Goal: Task Accomplishment & Management: Manage account settings

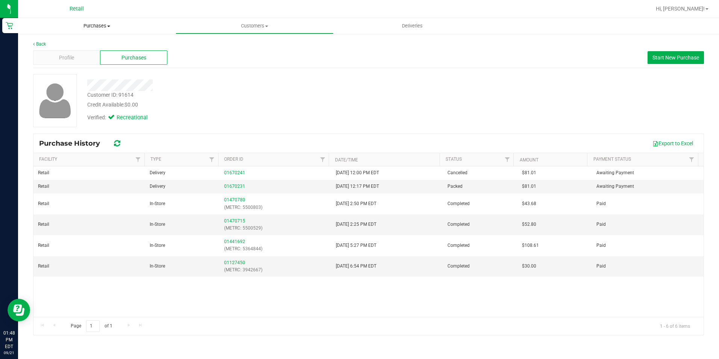
click at [94, 26] on span "Purchases" at bounding box center [97, 26] width 158 height 7
click at [54, 55] on span "Fulfillment" at bounding box center [41, 54] width 47 height 6
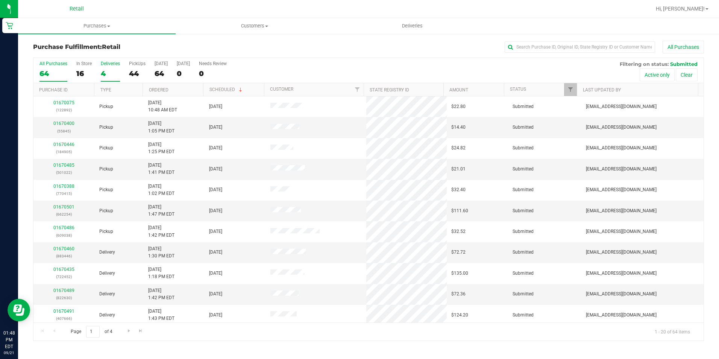
click at [105, 74] on div "4" at bounding box center [110, 73] width 19 height 9
click at [0, 0] on input "Deliveries 4" at bounding box center [0, 0] width 0 height 0
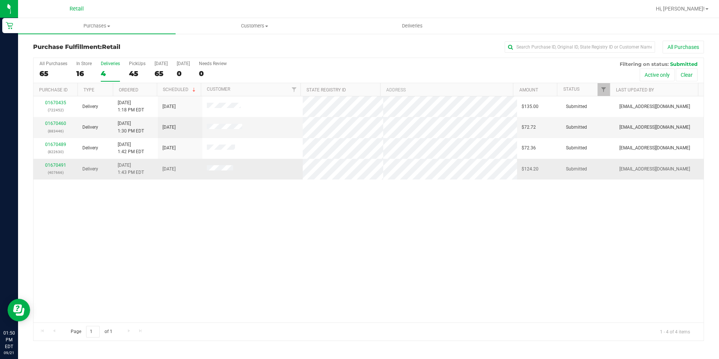
click at [53, 168] on div "01670491 (407666)" at bounding box center [55, 169] width 35 height 14
click at [53, 167] on link "01670491" at bounding box center [55, 164] width 21 height 5
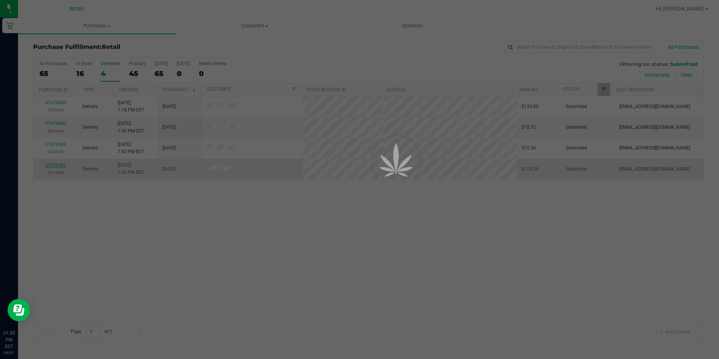
click at [53, 166] on div at bounding box center [359, 179] width 719 height 359
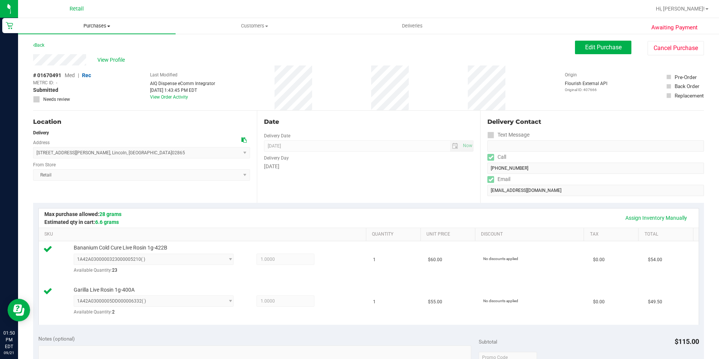
click at [91, 27] on span "Purchases" at bounding box center [97, 26] width 158 height 7
click at [87, 52] on li "Fulfillment" at bounding box center [97, 54] width 158 height 9
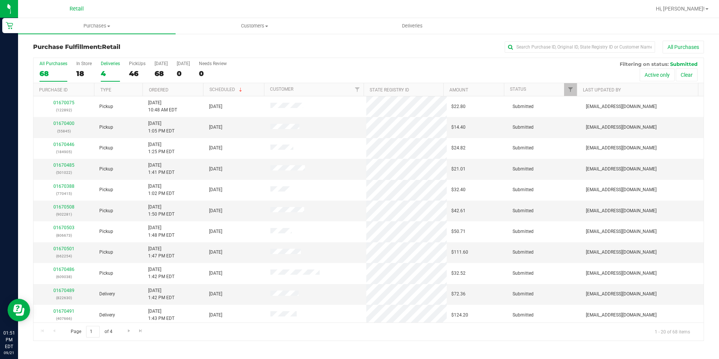
click at [104, 68] on label "Deliveries 4" at bounding box center [110, 71] width 19 height 21
click at [0, 0] on input "Deliveries 4" at bounding box center [0, 0] width 0 height 0
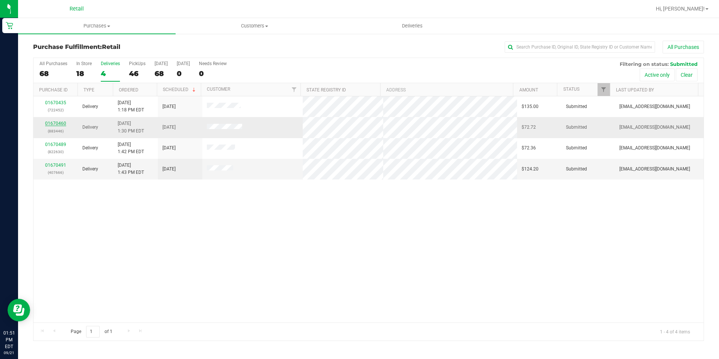
click at [63, 125] on link "01670460" at bounding box center [55, 123] width 21 height 5
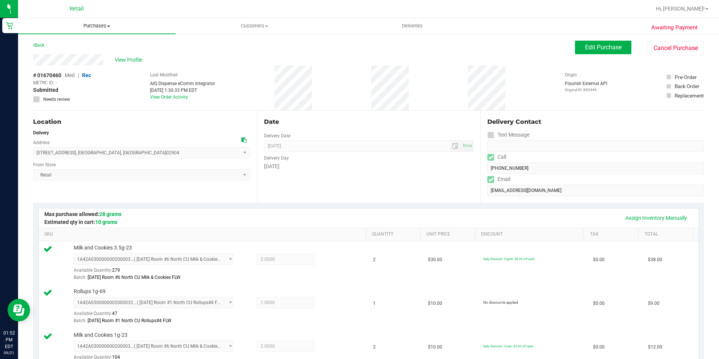
click at [86, 26] on span "Purchases" at bounding box center [97, 26] width 158 height 7
click at [48, 56] on span "Fulfillment" at bounding box center [41, 54] width 47 height 6
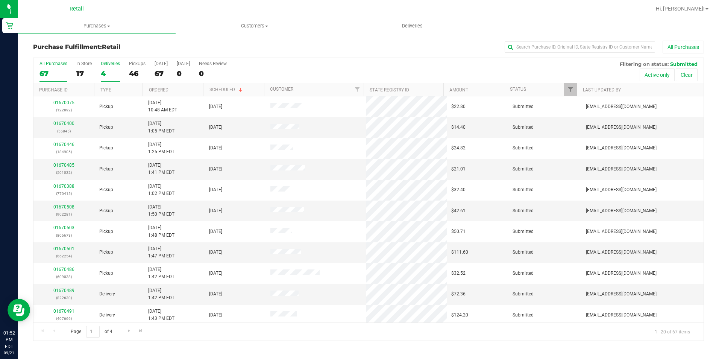
click at [105, 74] on div "4" at bounding box center [110, 73] width 19 height 9
click at [0, 0] on input "Deliveries 4" at bounding box center [0, 0] width 0 height 0
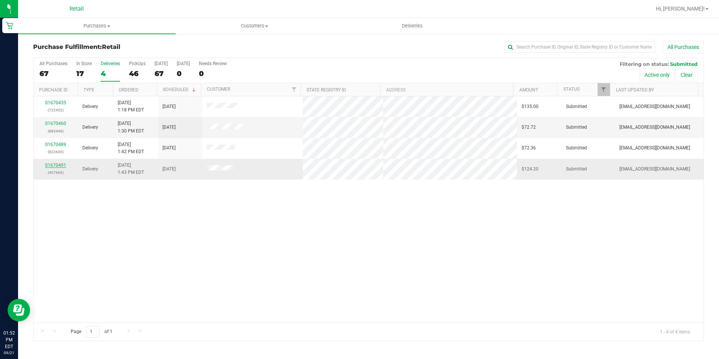
click at [53, 164] on link "01670491" at bounding box center [55, 164] width 21 height 5
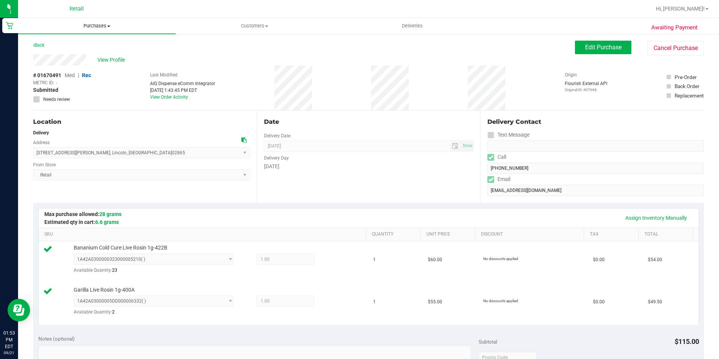
click at [88, 29] on span "Purchases" at bounding box center [97, 26] width 158 height 7
click at [53, 55] on span "Fulfillment" at bounding box center [41, 54] width 47 height 6
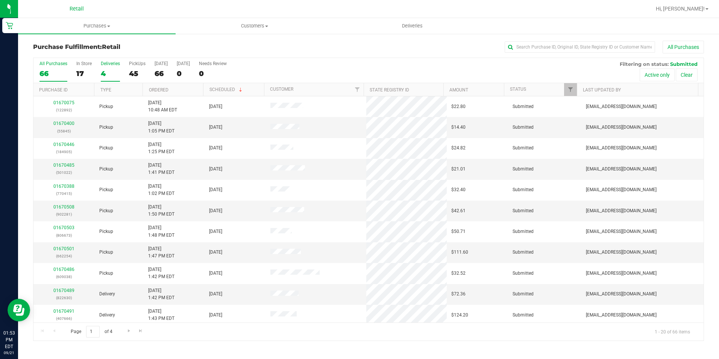
click at [108, 67] on label "Deliveries 4" at bounding box center [110, 71] width 19 height 21
click at [0, 0] on input "Deliveries 4" at bounding box center [0, 0] width 0 height 0
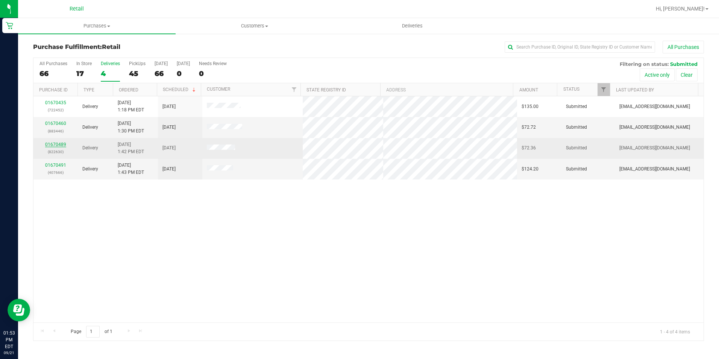
click at [51, 146] on link "01670489" at bounding box center [55, 144] width 21 height 5
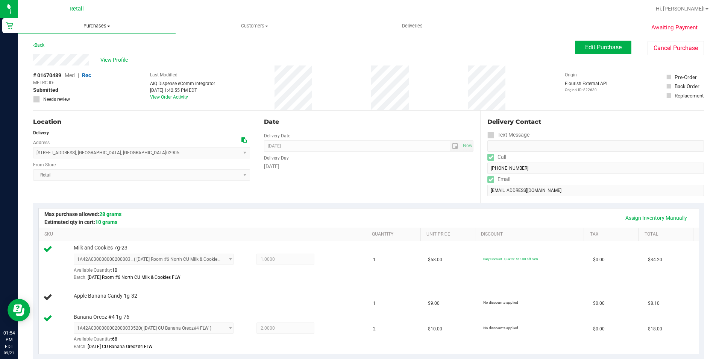
click at [96, 27] on span "Purchases" at bounding box center [97, 26] width 158 height 7
click at [32, 50] on li "Fulfillment" at bounding box center [97, 54] width 158 height 9
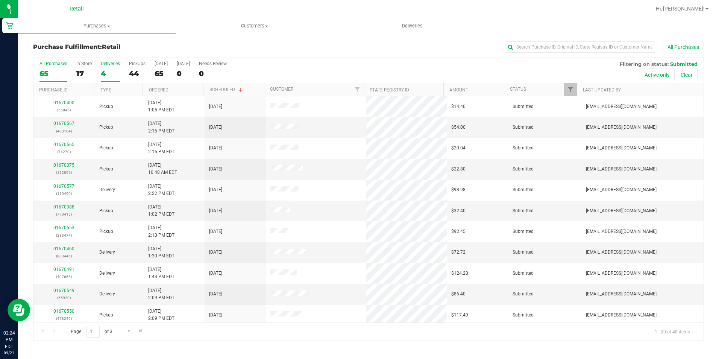
click at [103, 68] on label "Deliveries 4" at bounding box center [110, 71] width 19 height 21
click at [0, 0] on input "Deliveries 4" at bounding box center [0, 0] width 0 height 0
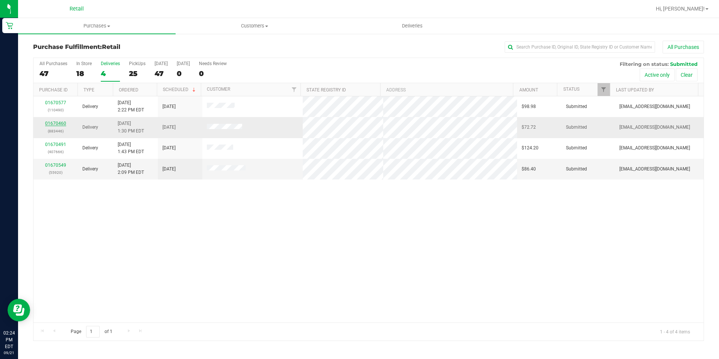
click at [54, 126] on link "01670460" at bounding box center [55, 123] width 21 height 5
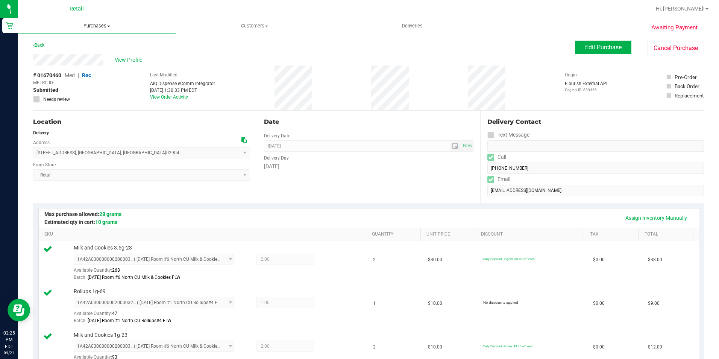
click at [87, 24] on span "Purchases" at bounding box center [97, 26] width 158 height 7
click at [339, 83] on div "# 01670460 Med | Rec METRC ID: - Submitted Needs review Last Modified AIQ Dispe…" at bounding box center [368, 87] width 671 height 45
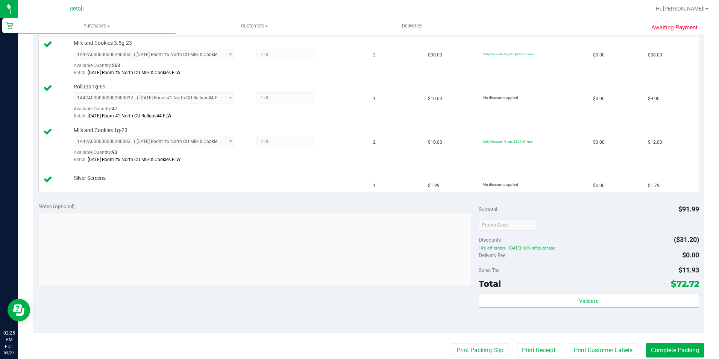
scroll to position [226, 0]
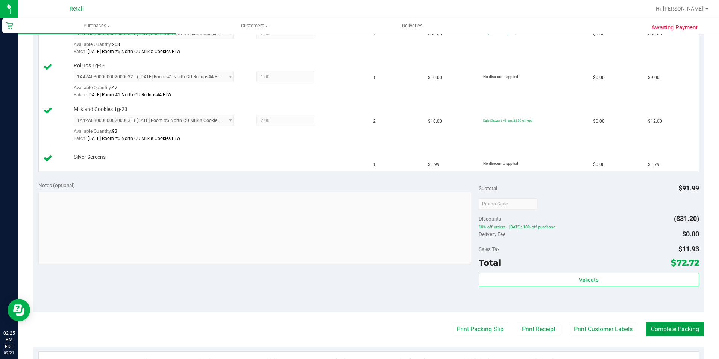
click at [661, 334] on button "Complete Packing" at bounding box center [675, 329] width 58 height 14
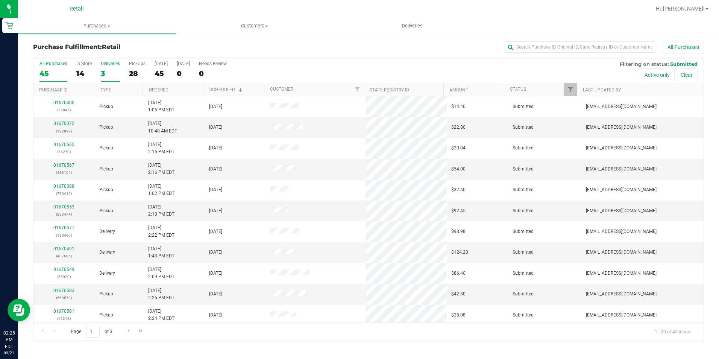
click at [110, 70] on div "3" at bounding box center [110, 73] width 19 height 9
click at [0, 0] on input "Deliveries 3" at bounding box center [0, 0] width 0 height 0
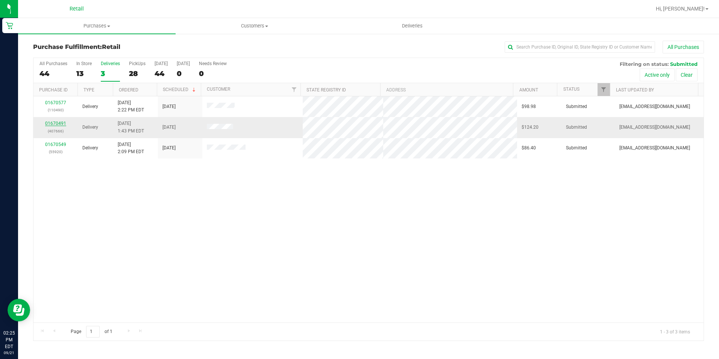
click at [54, 121] on link "01670491" at bounding box center [55, 123] width 21 height 5
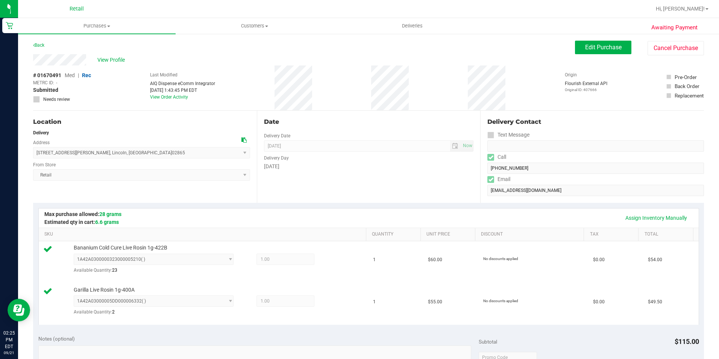
scroll to position [150, 0]
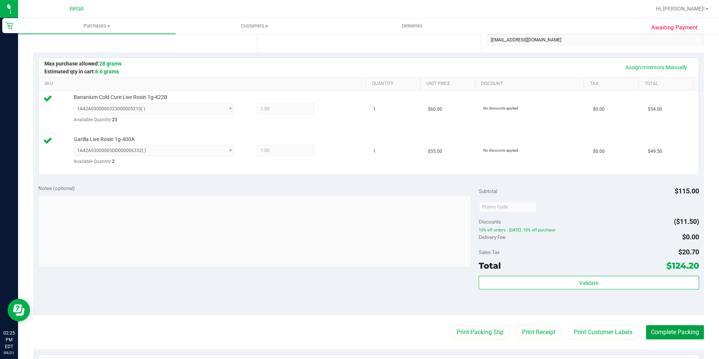
click at [669, 334] on button "Complete Packing" at bounding box center [675, 332] width 58 height 14
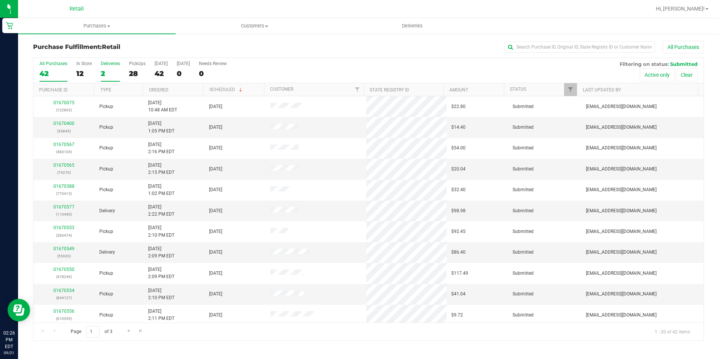
click at [105, 73] on div "2" at bounding box center [110, 73] width 19 height 9
click at [0, 0] on input "Deliveries 2" at bounding box center [0, 0] width 0 height 0
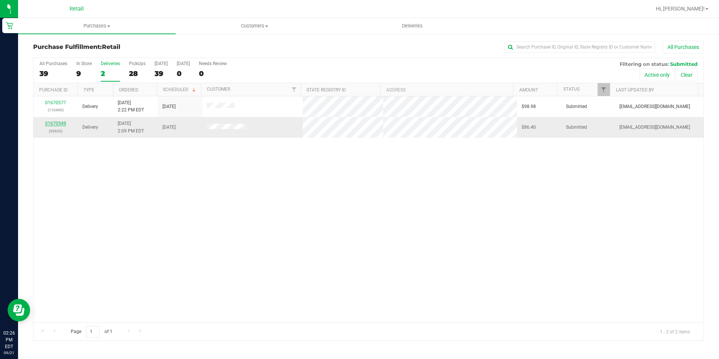
click at [51, 124] on link "01670549" at bounding box center [55, 123] width 21 height 5
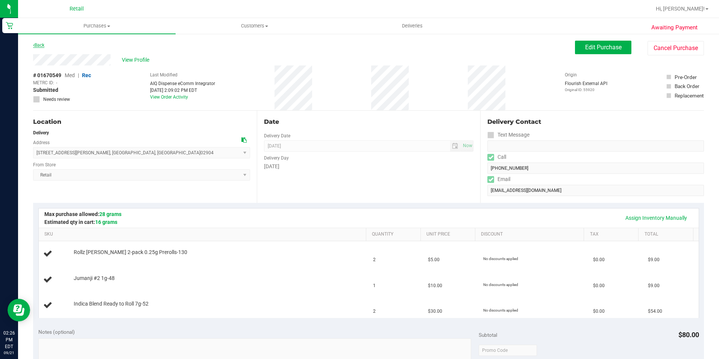
click at [39, 44] on link "Back" at bounding box center [38, 45] width 11 height 5
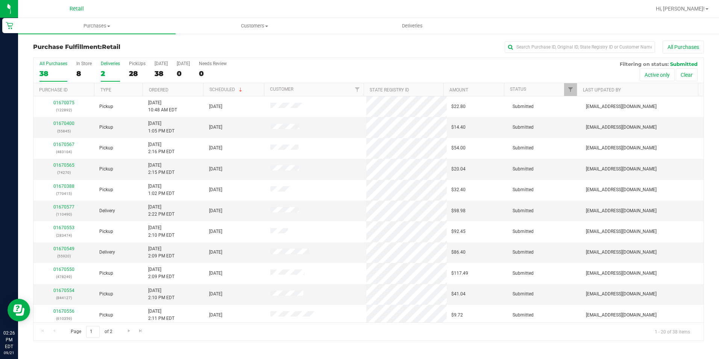
click at [105, 69] on div "2" at bounding box center [110, 73] width 19 height 9
click at [0, 0] on input "Deliveries 2" at bounding box center [0, 0] width 0 height 0
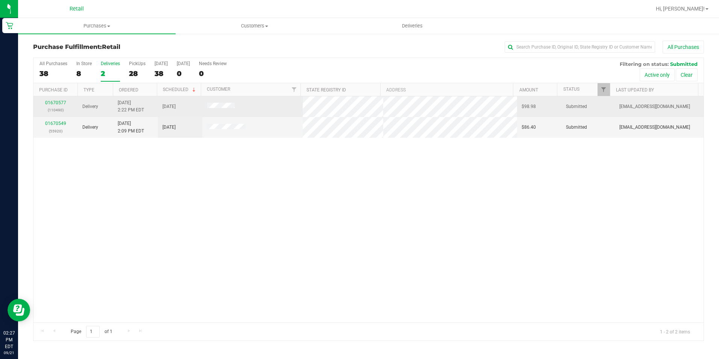
click at [50, 99] on div "01670577 (110490)" at bounding box center [55, 106] width 35 height 14
click at [52, 101] on link "01670577" at bounding box center [55, 102] width 21 height 5
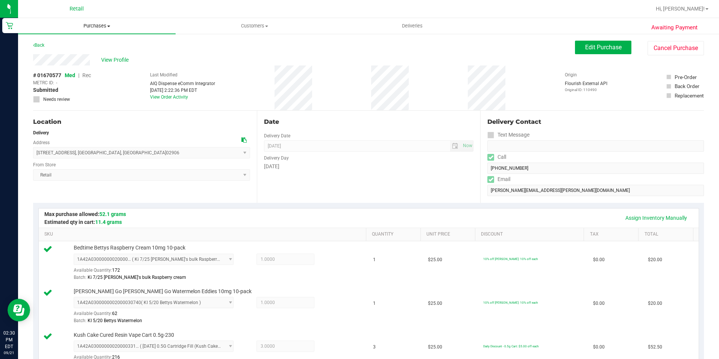
click at [90, 23] on span "Purchases" at bounding box center [97, 26] width 158 height 7
click at [60, 57] on span "Fulfillment" at bounding box center [41, 54] width 47 height 6
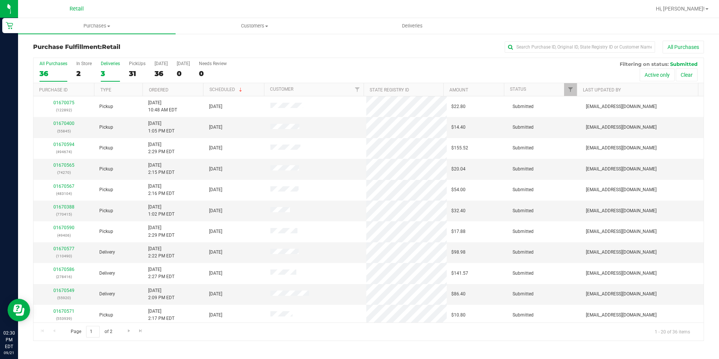
click at [105, 68] on label "Deliveries 3" at bounding box center [110, 71] width 19 height 21
click at [0, 0] on input "Deliveries 3" at bounding box center [0, 0] width 0 height 0
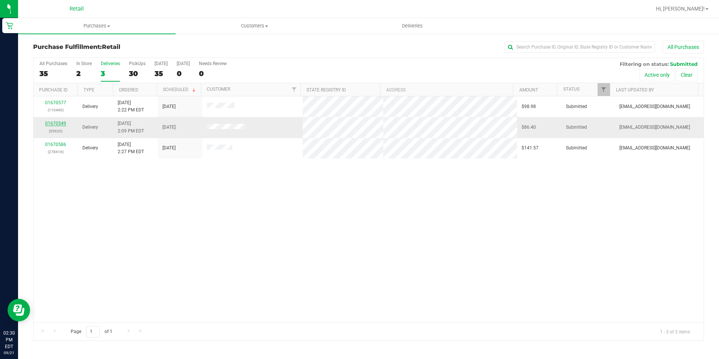
click at [54, 124] on link "01670549" at bounding box center [55, 123] width 21 height 5
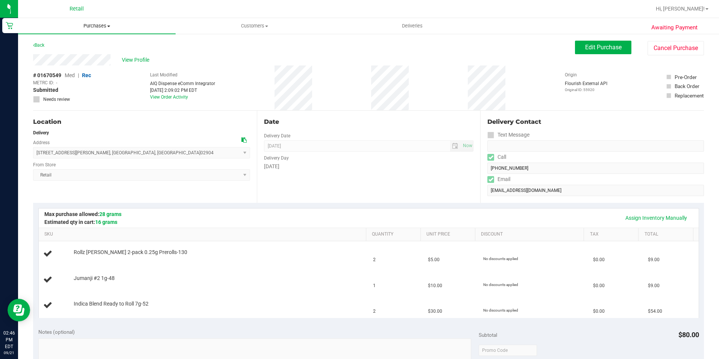
click at [98, 24] on span "Purchases" at bounding box center [97, 26] width 158 height 7
click at [50, 52] on span "Fulfillment" at bounding box center [41, 54] width 47 height 6
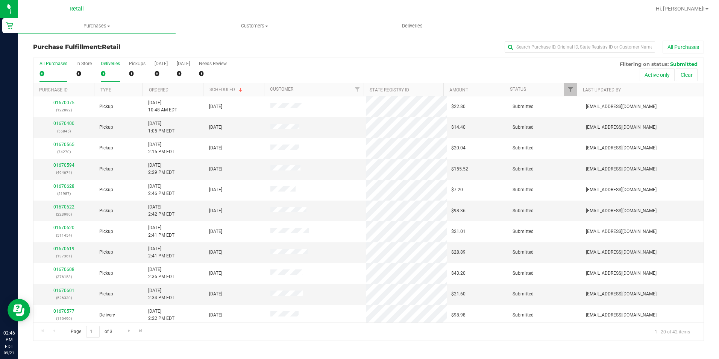
click at [107, 75] on div "0" at bounding box center [110, 73] width 19 height 9
click at [0, 0] on input "Deliveries 0" at bounding box center [0, 0] width 0 height 0
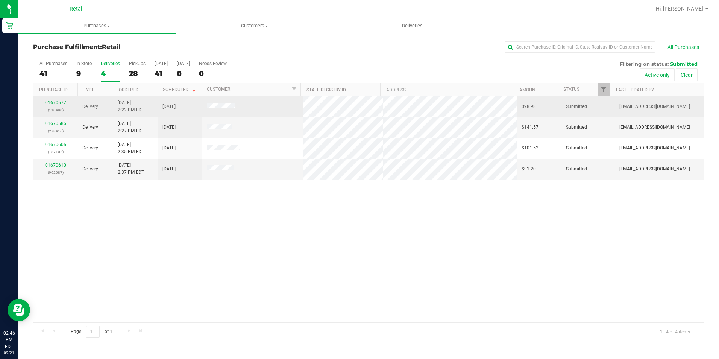
click at [60, 103] on link "01670577" at bounding box center [55, 102] width 21 height 5
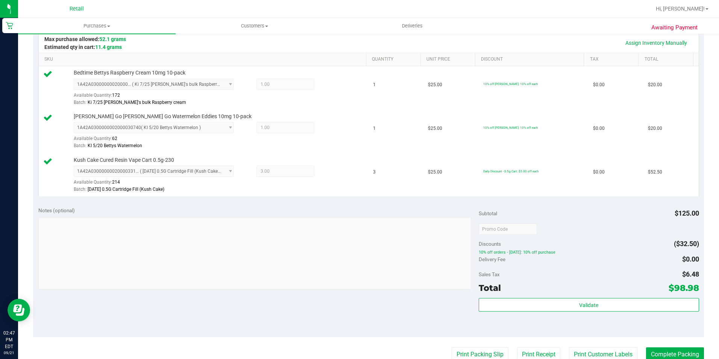
scroll to position [188, 0]
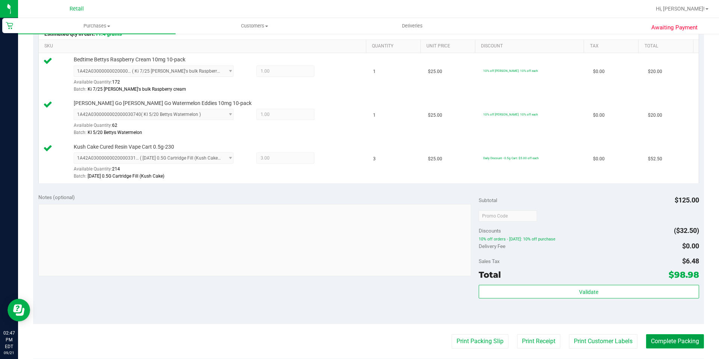
click at [660, 339] on button "Complete Packing" at bounding box center [675, 341] width 58 height 14
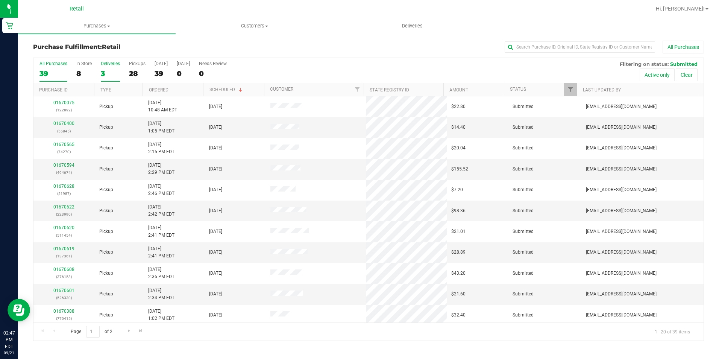
click at [109, 68] on label "Deliveries 3" at bounding box center [110, 71] width 19 height 21
click at [0, 0] on input "Deliveries 3" at bounding box center [0, 0] width 0 height 0
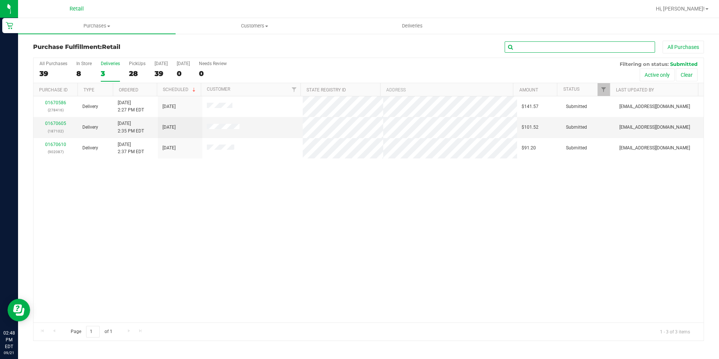
click at [544, 44] on input "text" at bounding box center [580, 46] width 150 height 11
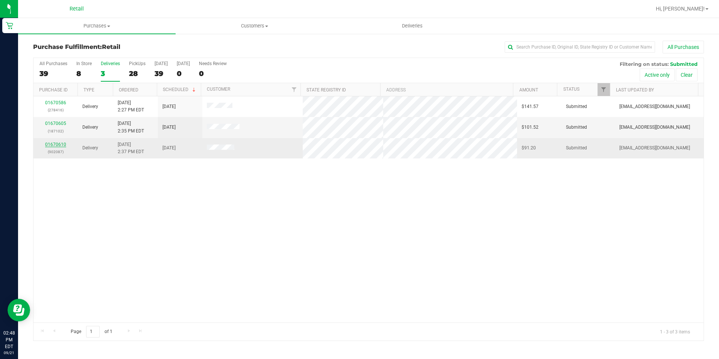
click at [62, 144] on link "01670610" at bounding box center [55, 144] width 21 height 5
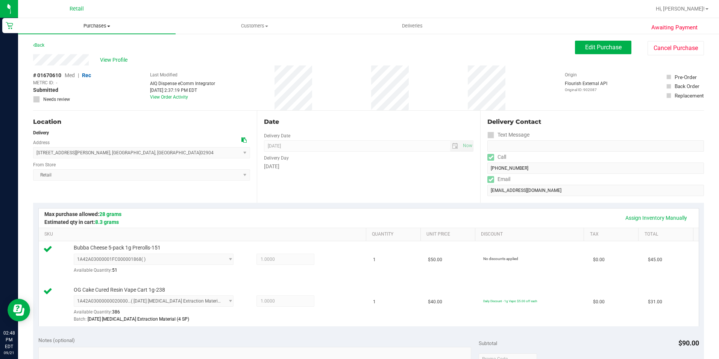
click at [88, 25] on span "Purchases" at bounding box center [97, 26] width 158 height 7
click at [44, 52] on span "Fulfillment" at bounding box center [41, 54] width 47 height 6
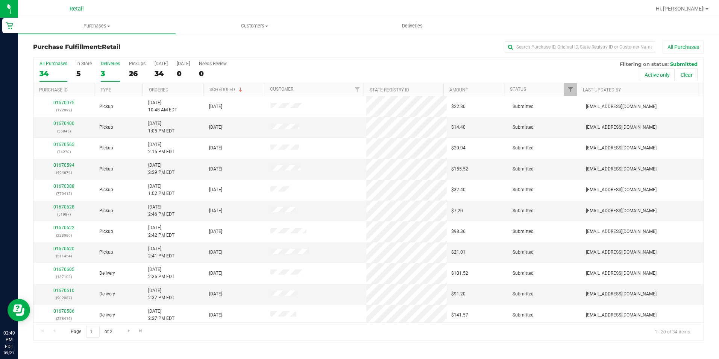
click at [106, 74] on div "3" at bounding box center [110, 73] width 19 height 9
click at [0, 0] on input "Deliveries 3" at bounding box center [0, 0] width 0 height 0
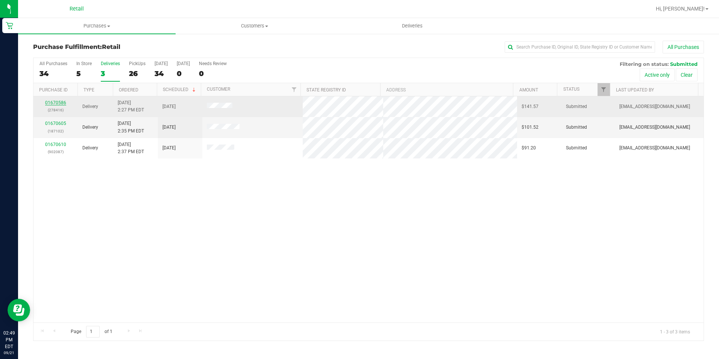
click at [57, 102] on link "01670586" at bounding box center [55, 102] width 21 height 5
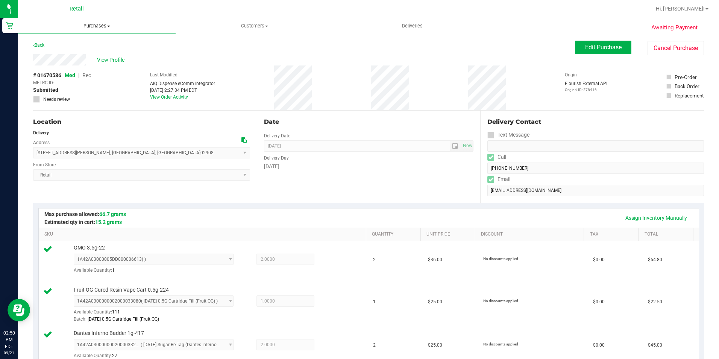
click at [98, 27] on span "Purchases" at bounding box center [97, 26] width 158 height 7
click at [58, 54] on span "Fulfillment" at bounding box center [41, 54] width 47 height 6
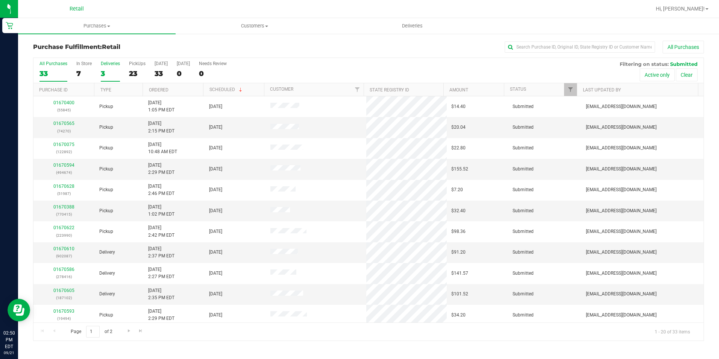
click at [106, 71] on div "3" at bounding box center [110, 73] width 19 height 9
click at [0, 0] on input "Deliveries 3" at bounding box center [0, 0] width 0 height 0
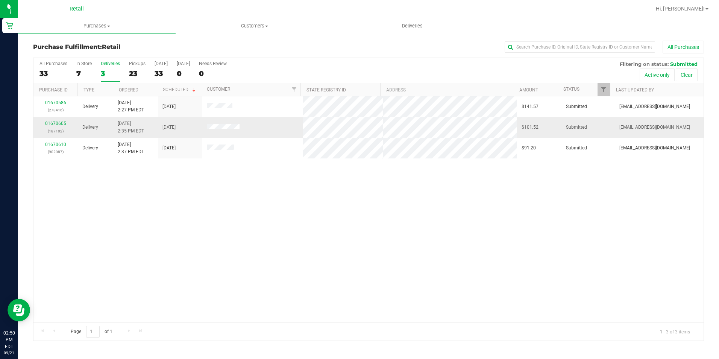
click at [53, 123] on link "01670605" at bounding box center [55, 123] width 21 height 5
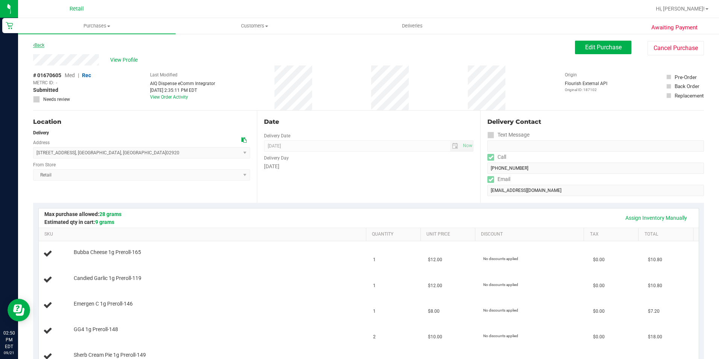
click at [36, 45] on link "Back" at bounding box center [38, 45] width 11 height 5
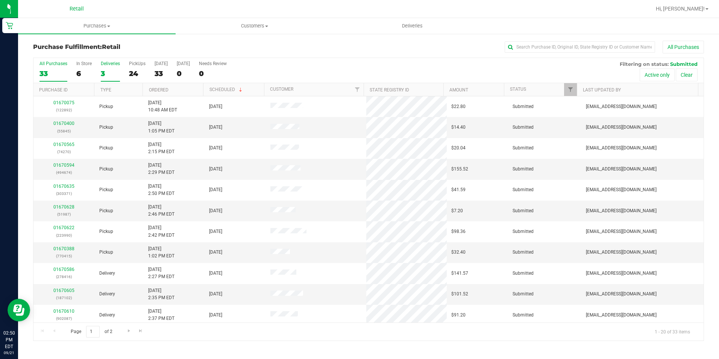
click at [107, 74] on div "3" at bounding box center [110, 73] width 19 height 9
click at [0, 0] on input "Deliveries 3" at bounding box center [0, 0] width 0 height 0
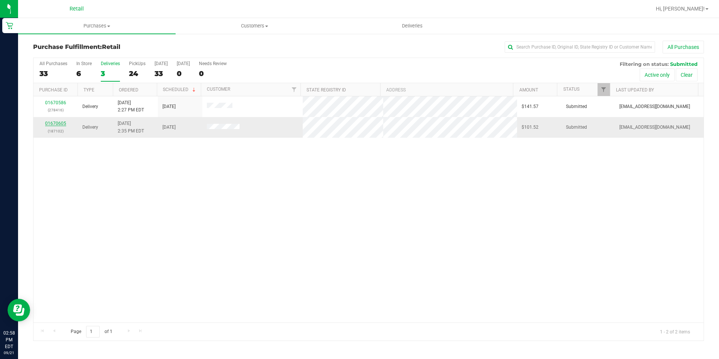
click at [59, 125] on link "01670605" at bounding box center [55, 123] width 21 height 5
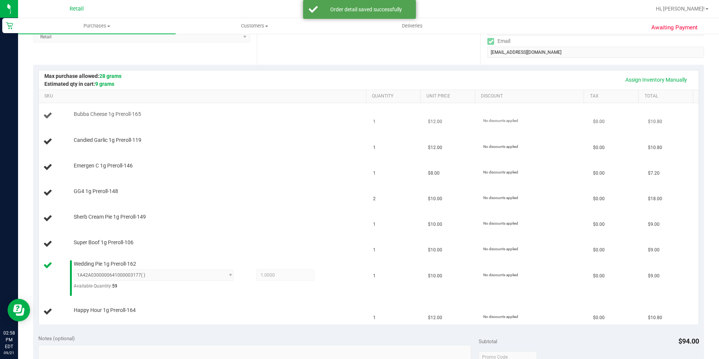
scroll to position [150, 0]
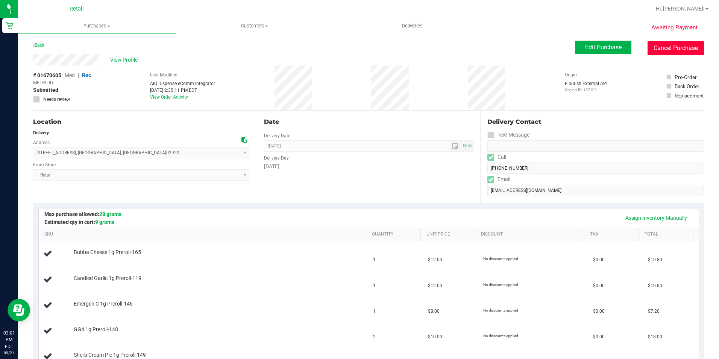
drag, startPoint x: 687, startPoint y: 44, endPoint x: 430, endPoint y: 47, distance: 256.9
click at [687, 44] on button "Cancel Purchase" at bounding box center [676, 48] width 56 height 14
click at [359, 65] on div "View Profile" at bounding box center [304, 59] width 542 height 11
click at [39, 45] on link "Back" at bounding box center [38, 45] width 11 height 5
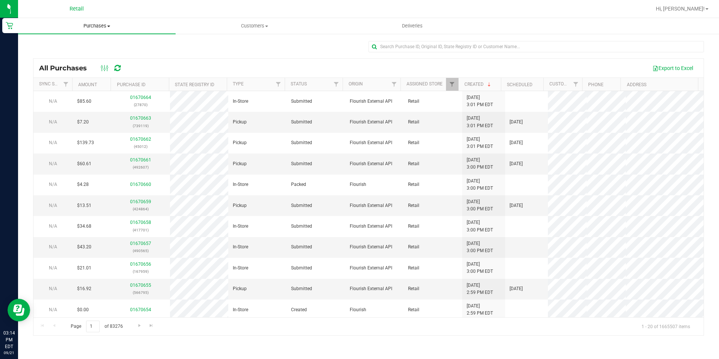
click at [96, 28] on span "Purchases" at bounding box center [97, 26] width 158 height 7
click at [49, 52] on span "Fulfillment" at bounding box center [41, 54] width 47 height 6
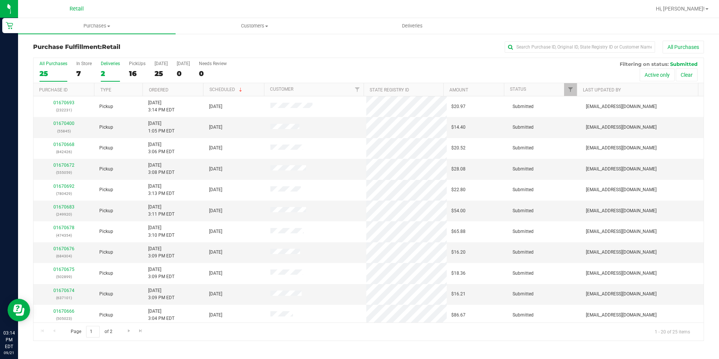
click at [111, 70] on div "2" at bounding box center [110, 73] width 19 height 9
click at [0, 0] on input "Deliveries 2" at bounding box center [0, 0] width 0 height 0
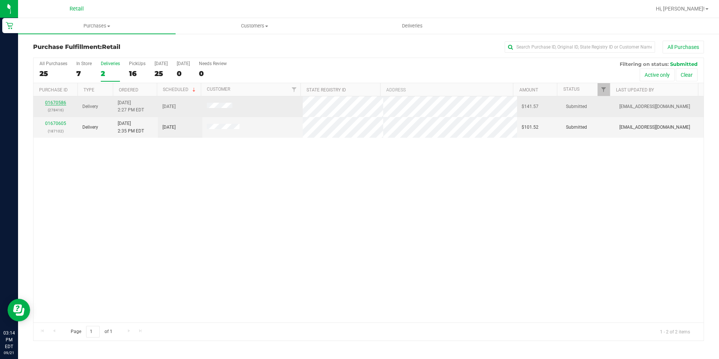
click at [57, 103] on link "01670586" at bounding box center [55, 102] width 21 height 5
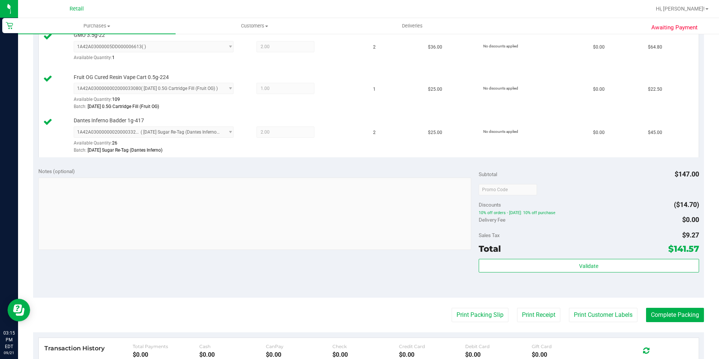
scroll to position [226, 0]
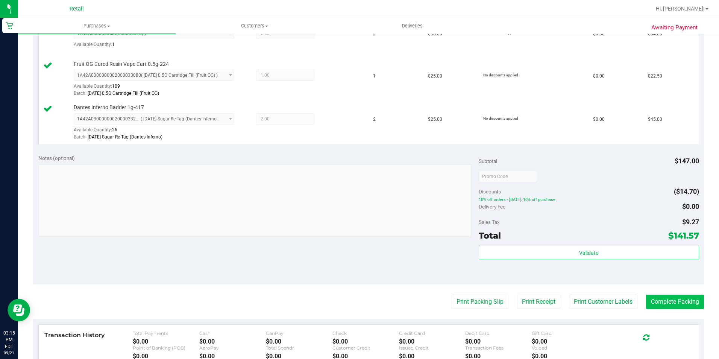
click at [663, 336] on div at bounding box center [646, 335] width 54 height 11
click at [677, 298] on button "Complete Packing" at bounding box center [675, 302] width 58 height 14
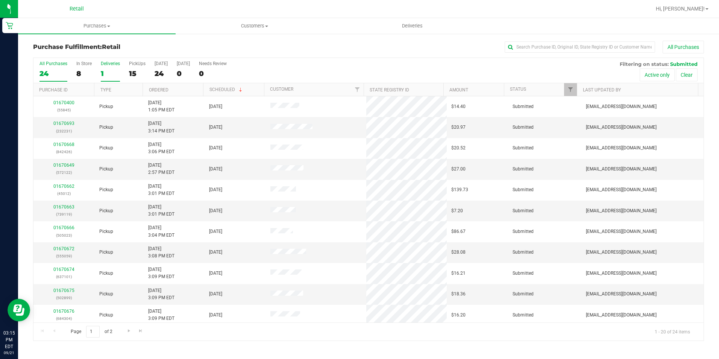
click at [103, 70] on div "1" at bounding box center [110, 73] width 19 height 9
click at [0, 0] on input "Deliveries 1" at bounding box center [0, 0] width 0 height 0
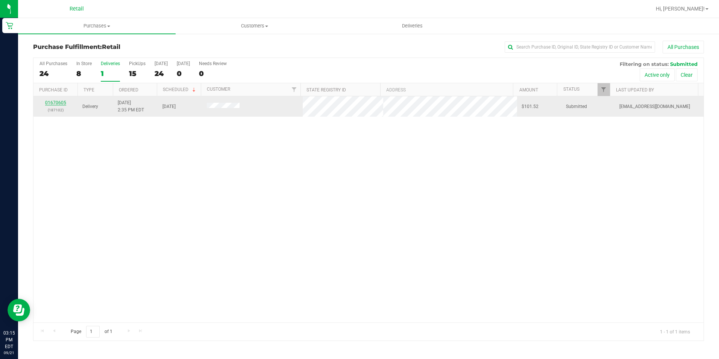
click at [62, 101] on link "01670605" at bounding box center [55, 102] width 21 height 5
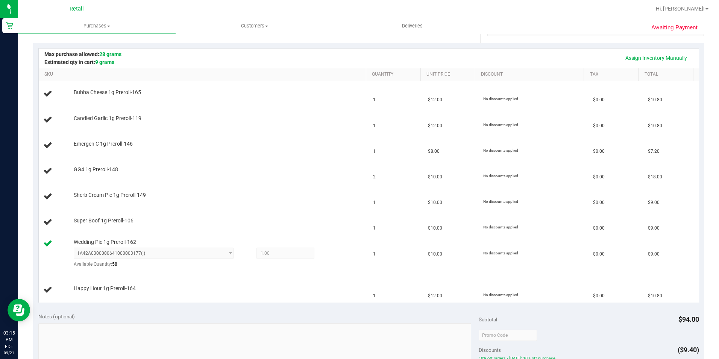
scroll to position [226, 0]
